Goal: Find specific page/section: Find specific page/section

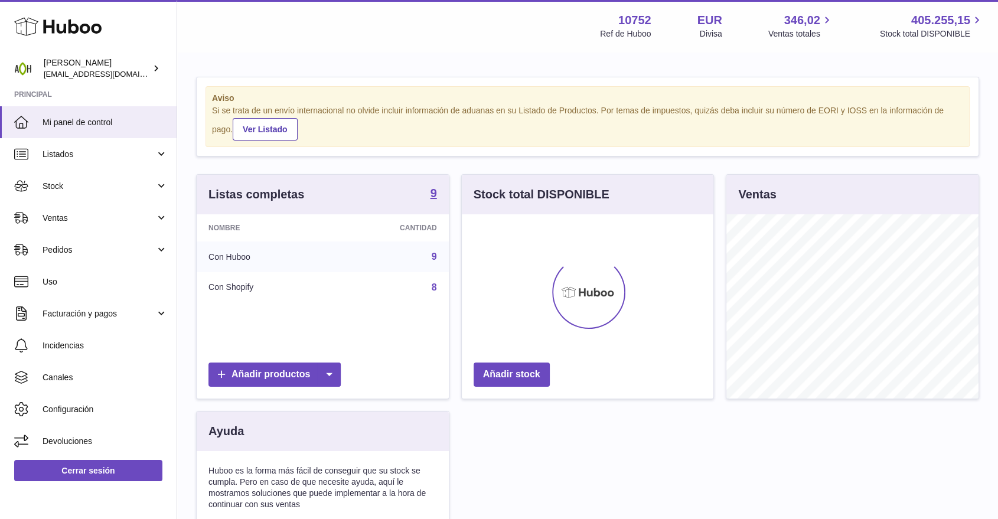
scroll to position [184, 251]
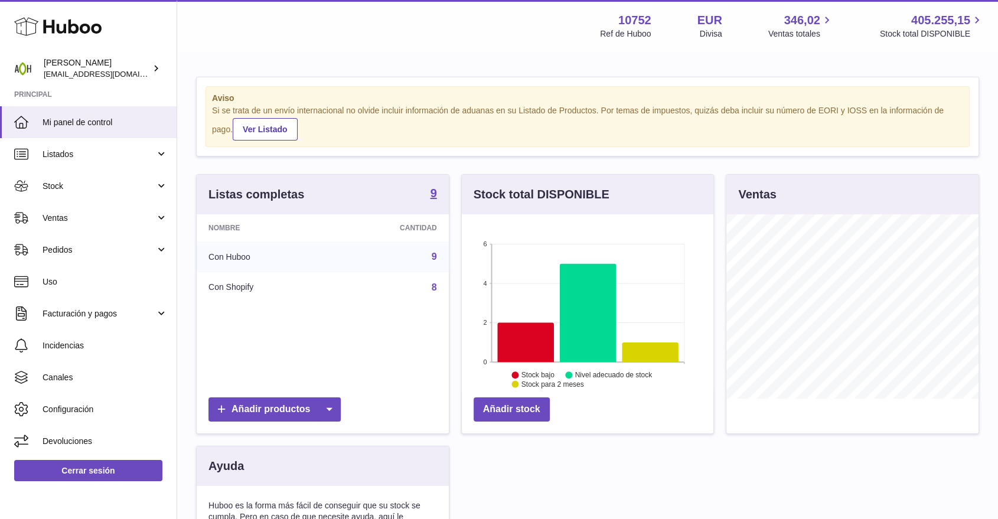
click at [52, 216] on span "Ventas" at bounding box center [99, 218] width 113 height 11
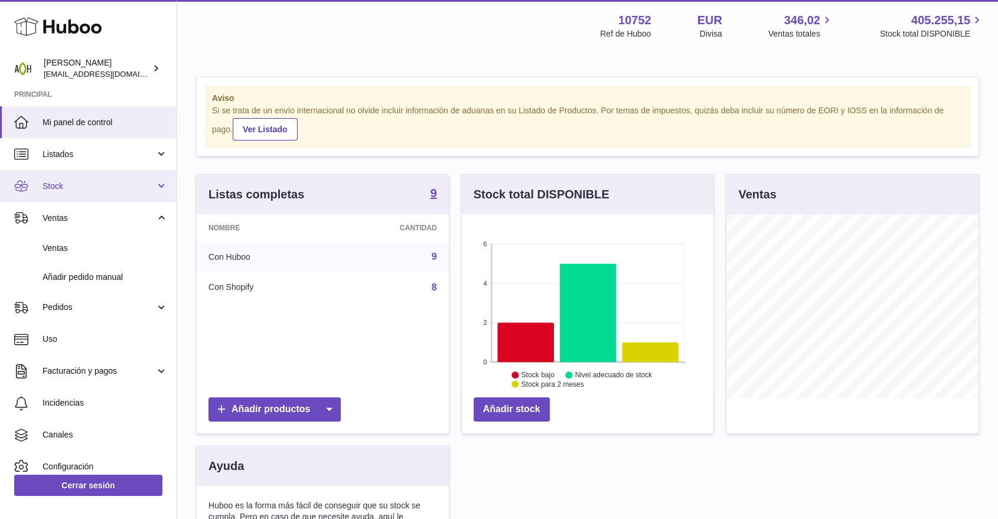
click at [47, 185] on span "Stock" at bounding box center [99, 186] width 113 height 11
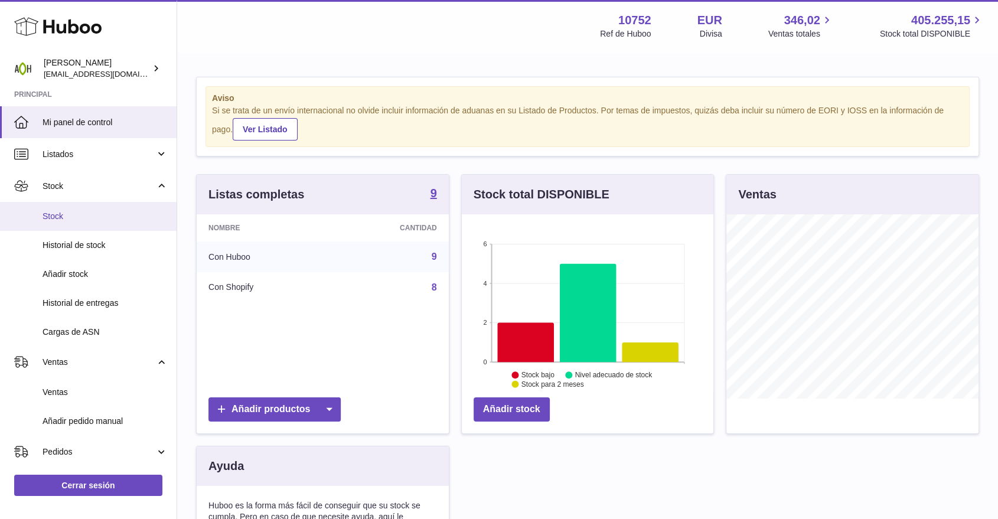
click at [44, 213] on span "Stock" at bounding box center [105, 216] width 125 height 11
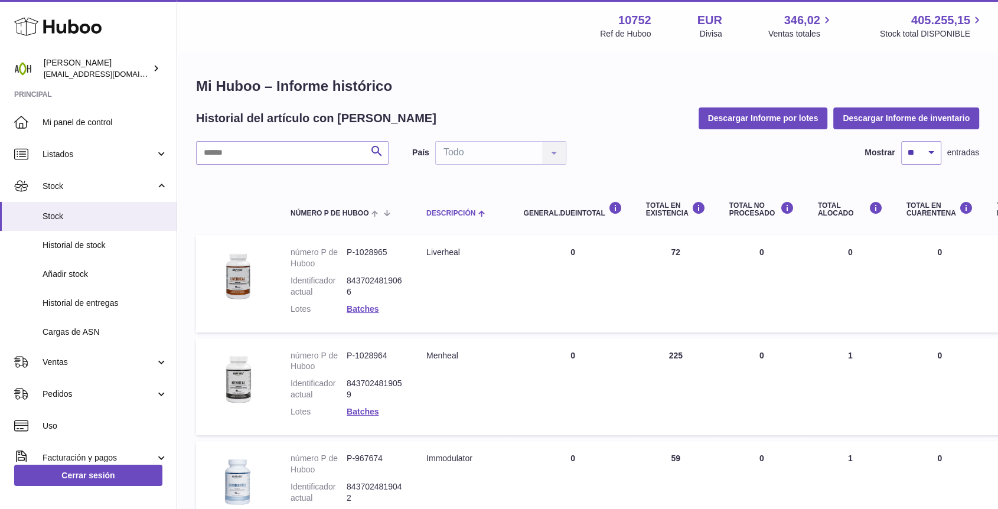
click at [452, 215] on span "Descripción" at bounding box center [450, 214] width 49 height 8
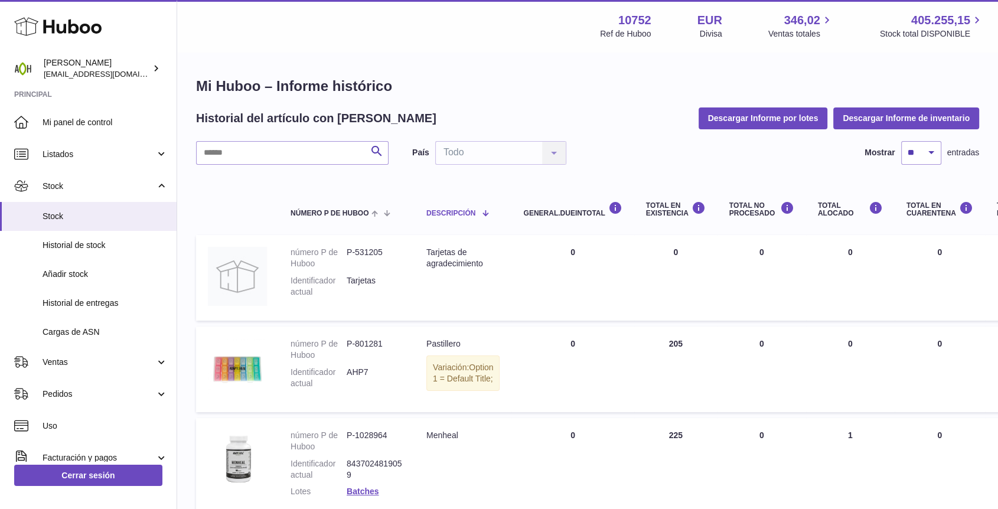
click at [452, 215] on span "Descripción" at bounding box center [450, 214] width 49 height 8
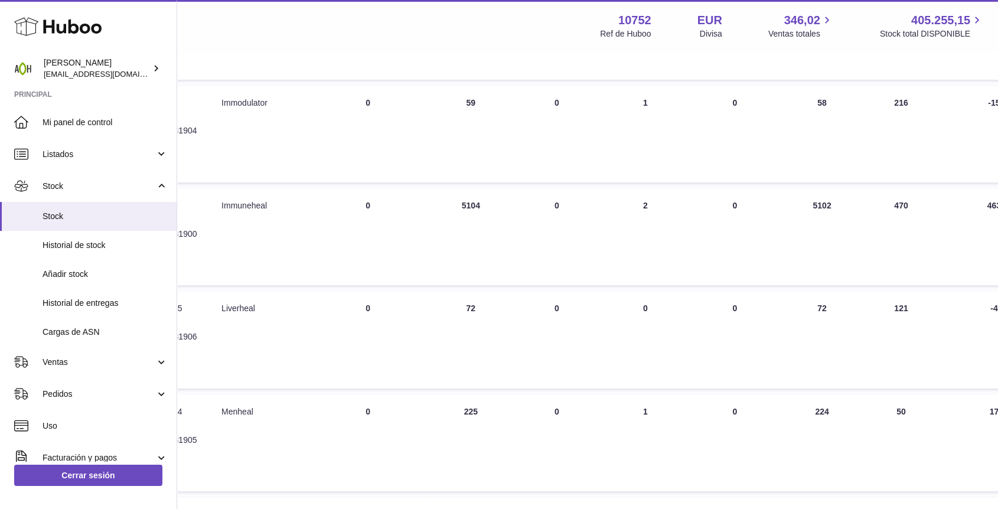
scroll to position [524, 205]
